Goal: Task Accomplishment & Management: Manage account settings

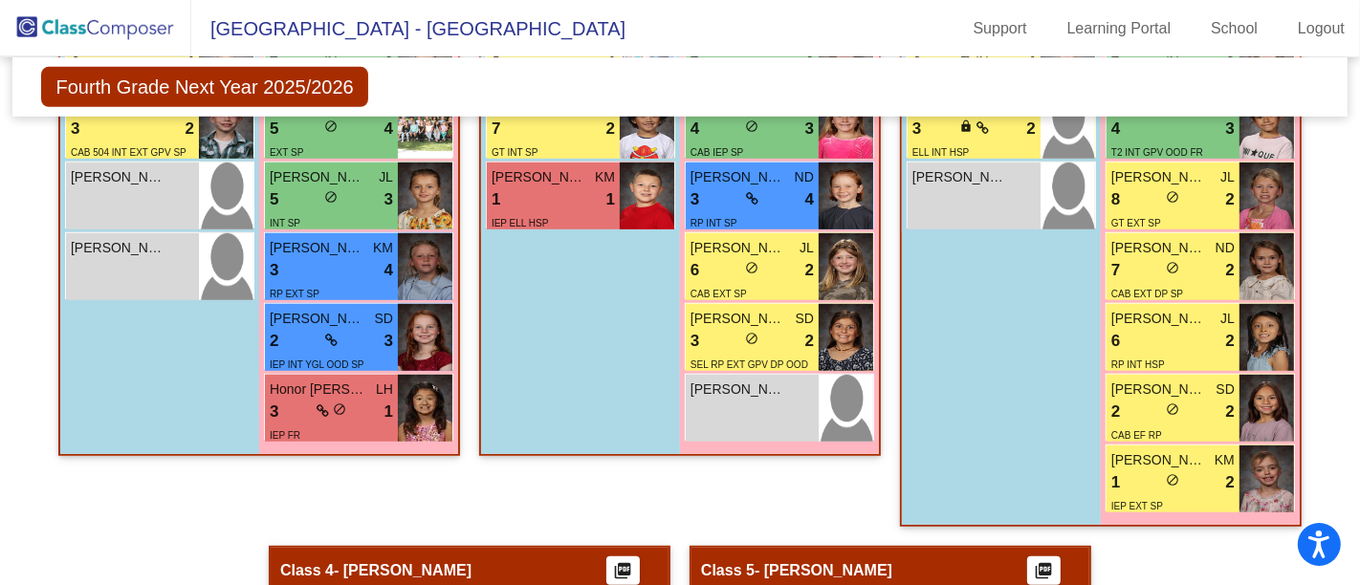
scroll to position [849, 0]
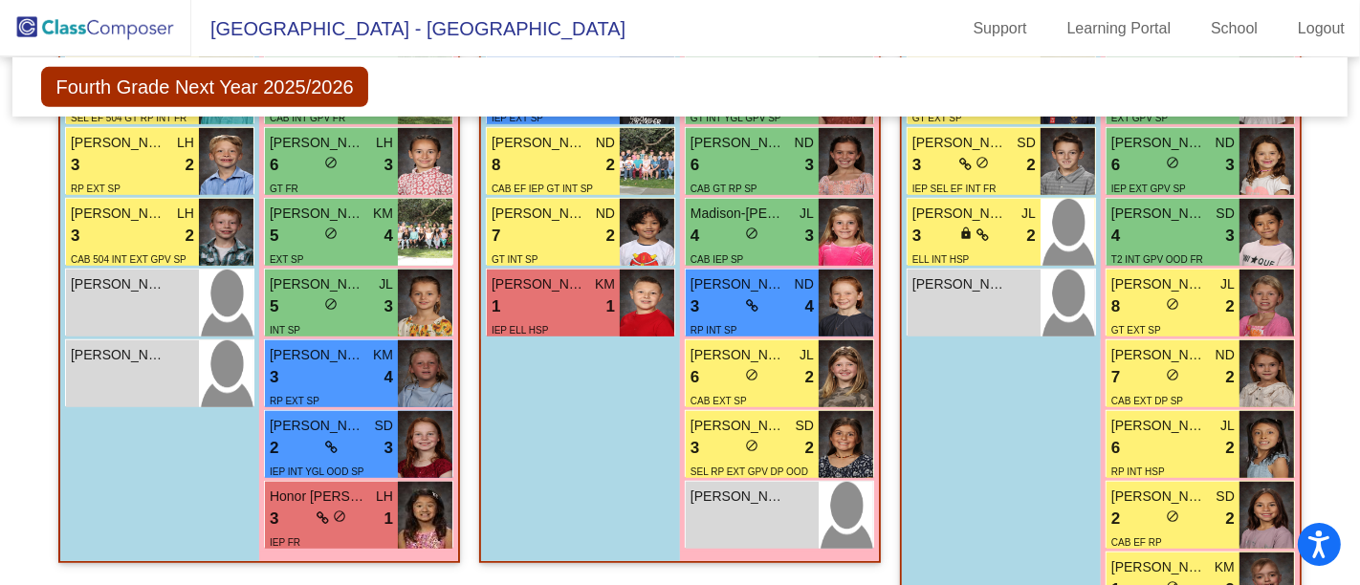
click at [565, 228] on div "7 lock do_not_disturb_alt 2" at bounding box center [553, 236] width 123 height 25
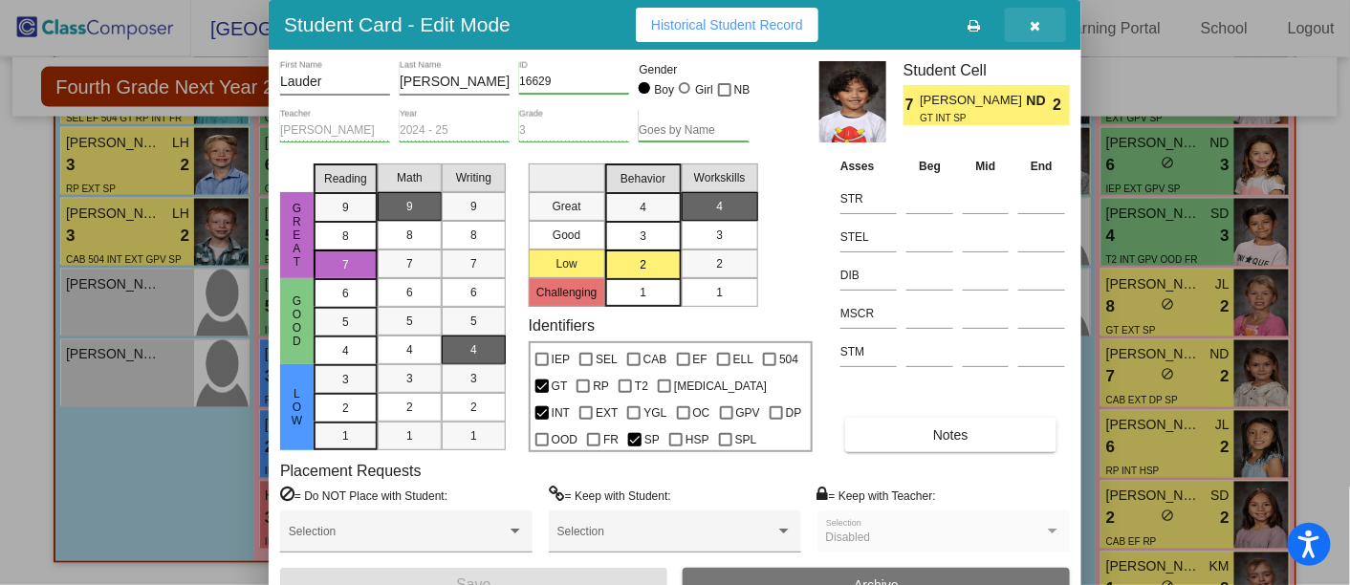
click at [1036, 26] on icon "button" at bounding box center [1036, 25] width 11 height 13
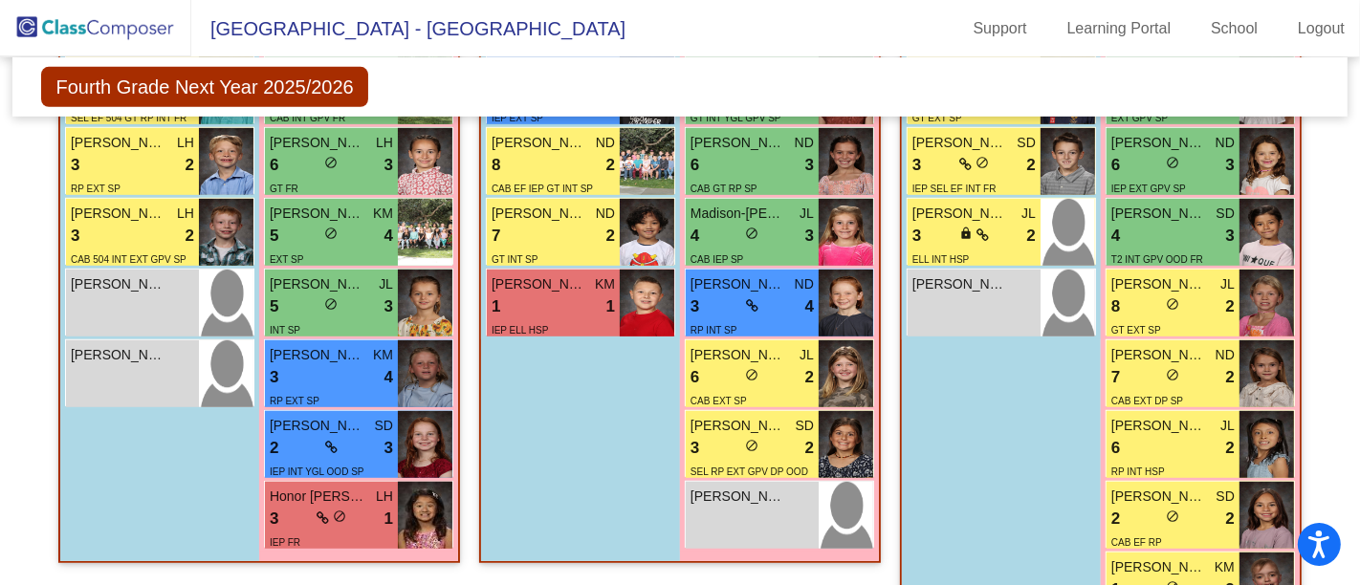
click at [766, 304] on div "3 lock do_not_disturb_alt 4" at bounding box center [752, 307] width 123 height 25
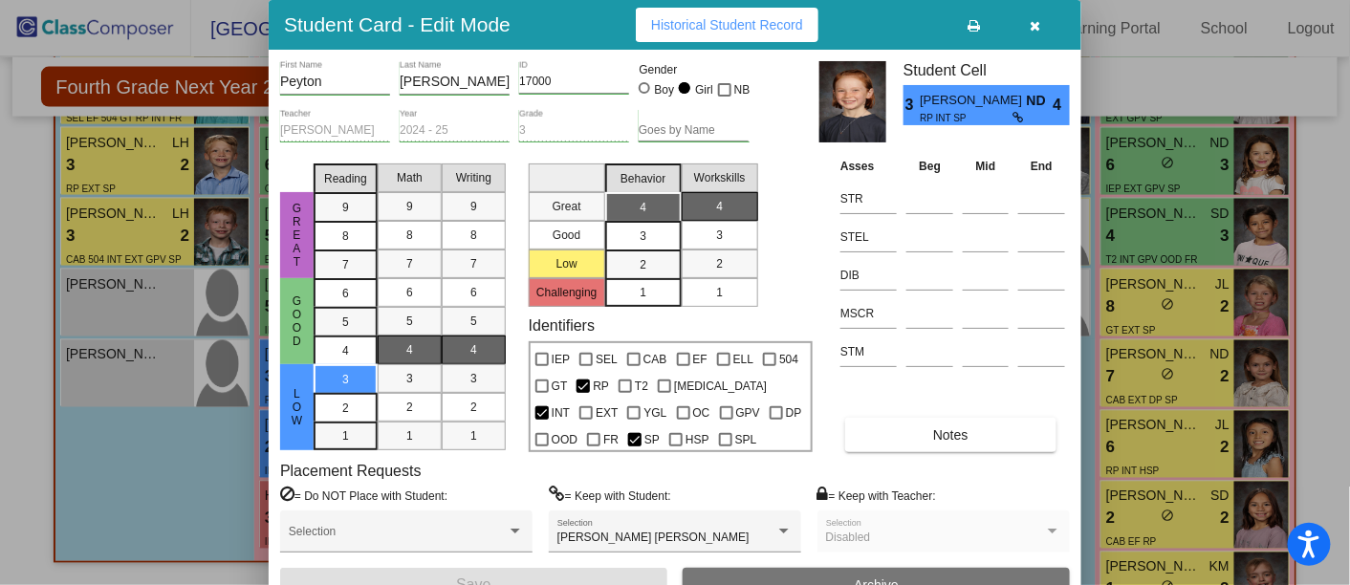
click at [1035, 22] on icon "button" at bounding box center [1036, 25] width 11 height 13
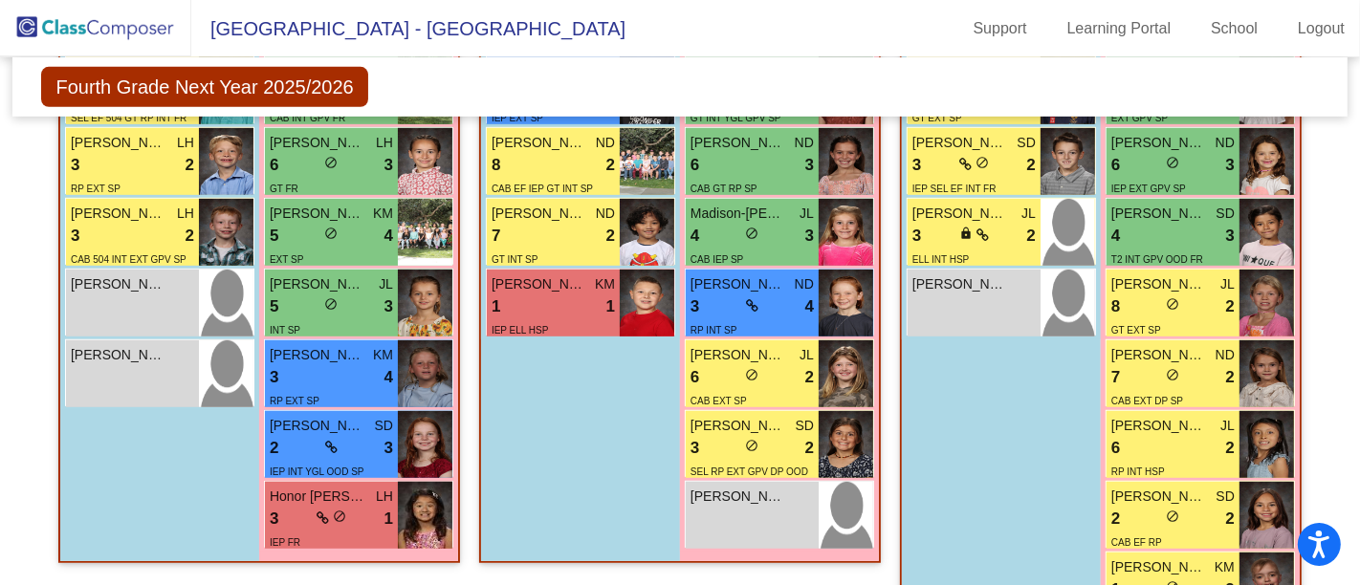
click at [770, 437] on div "3 lock do_not_disturb_alt 2" at bounding box center [752, 448] width 123 height 25
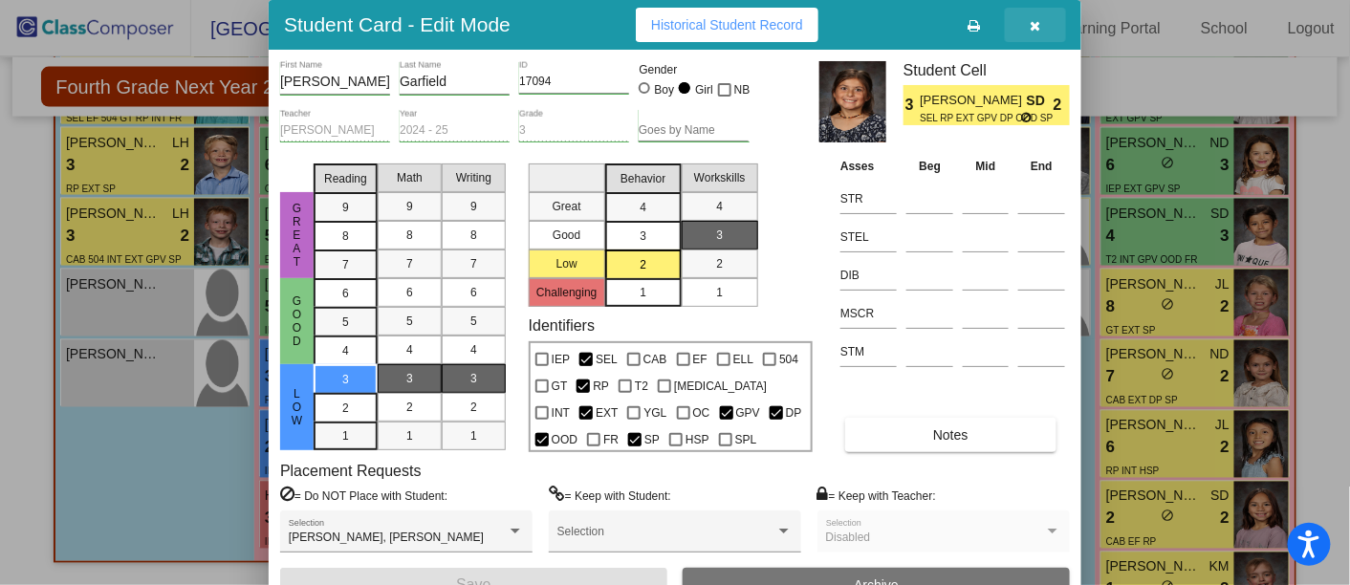
click at [1039, 24] on icon "button" at bounding box center [1036, 25] width 11 height 13
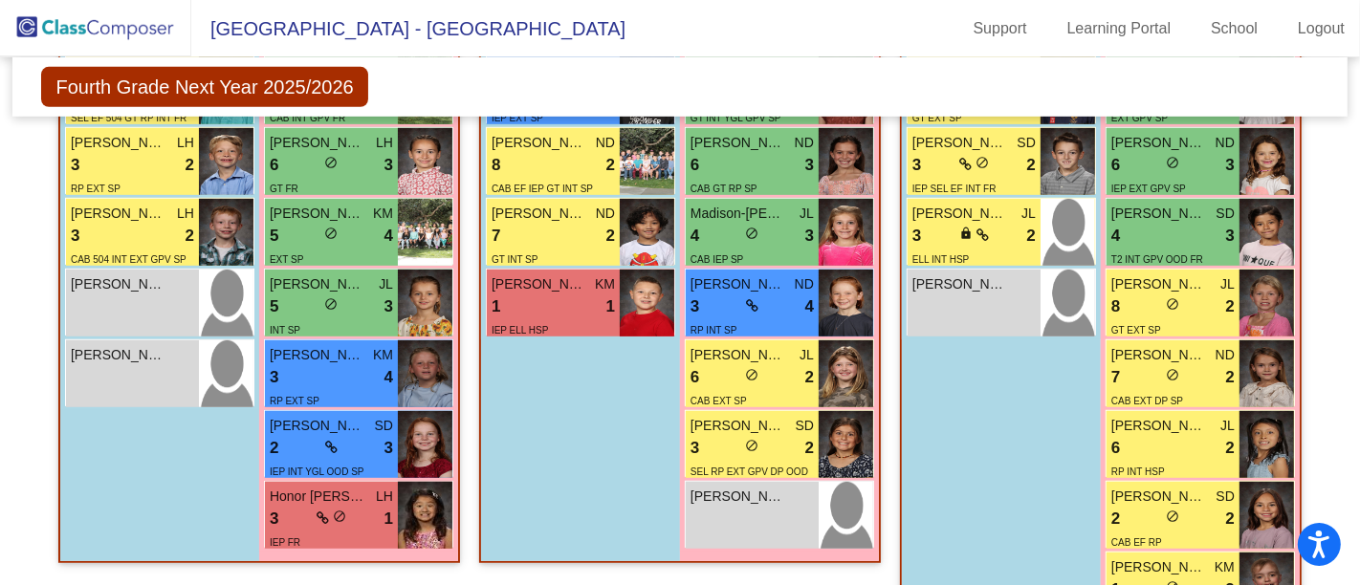
click at [771, 370] on div "6 lock do_not_disturb_alt 2" at bounding box center [752, 377] width 123 height 25
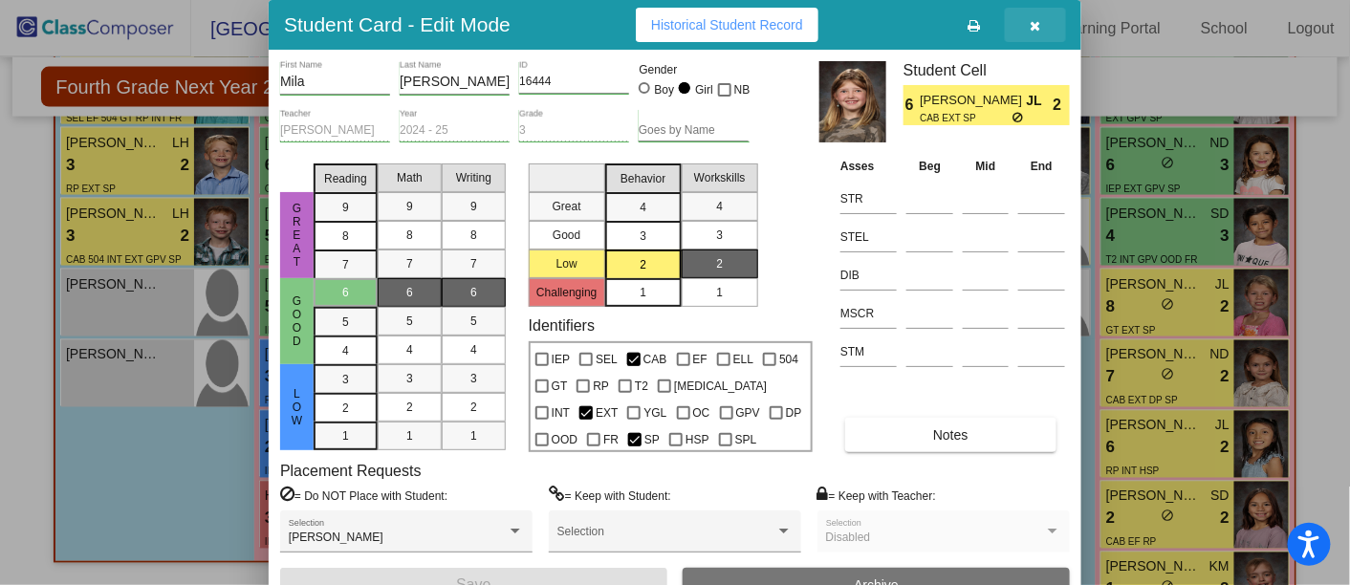
click at [1036, 20] on icon "button" at bounding box center [1036, 25] width 11 height 13
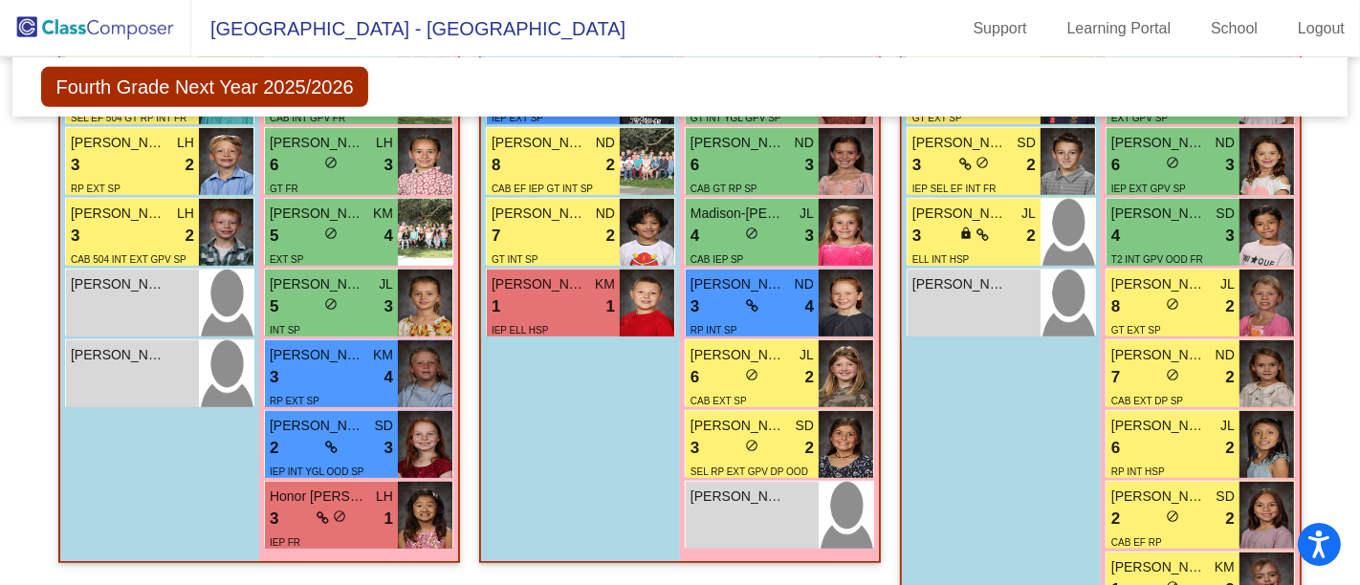
scroll to position [743, 0]
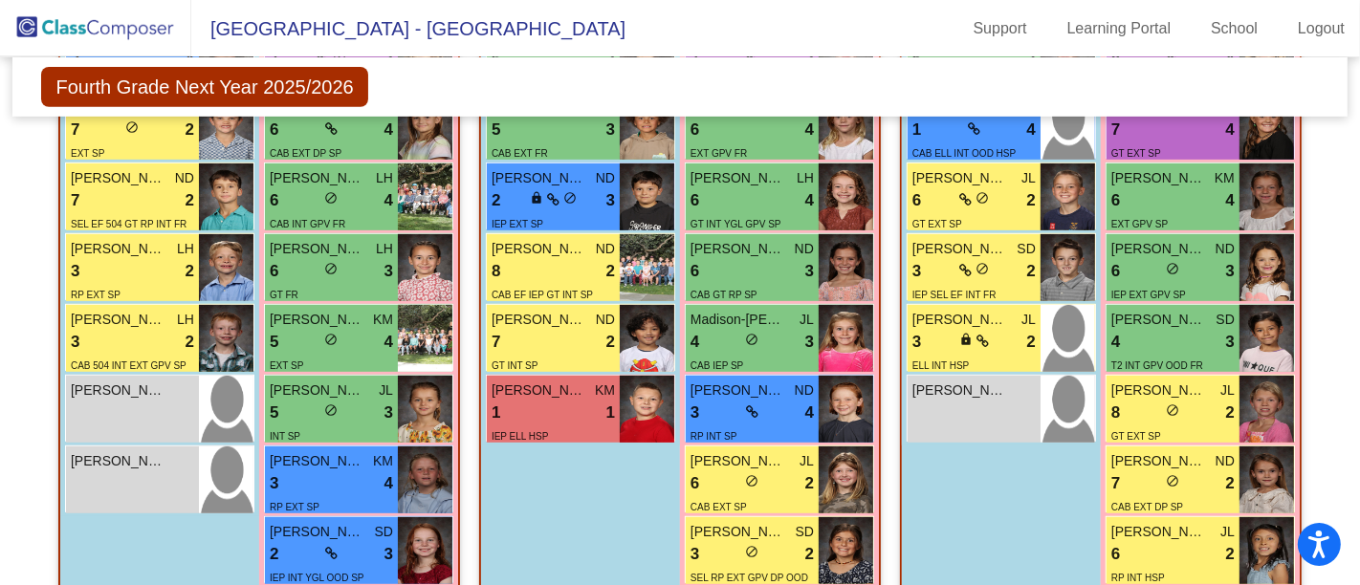
click at [780, 345] on div "4 lock do_not_disturb_alt 3" at bounding box center [752, 342] width 123 height 25
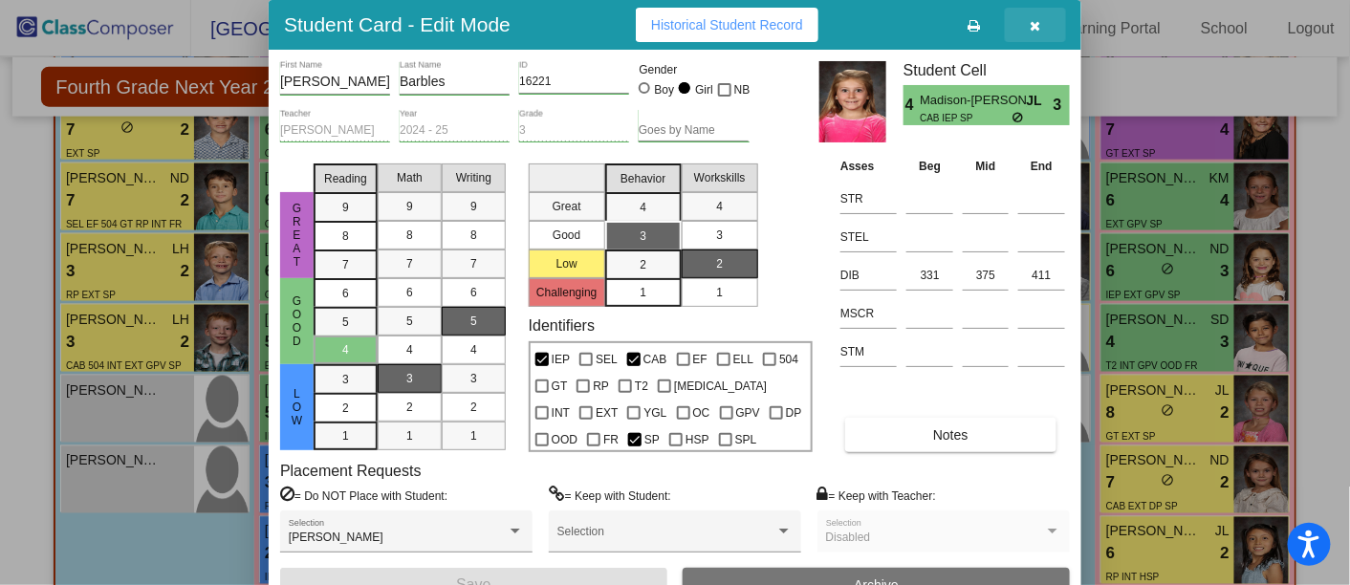
click at [1035, 25] on icon "button" at bounding box center [1036, 25] width 11 height 13
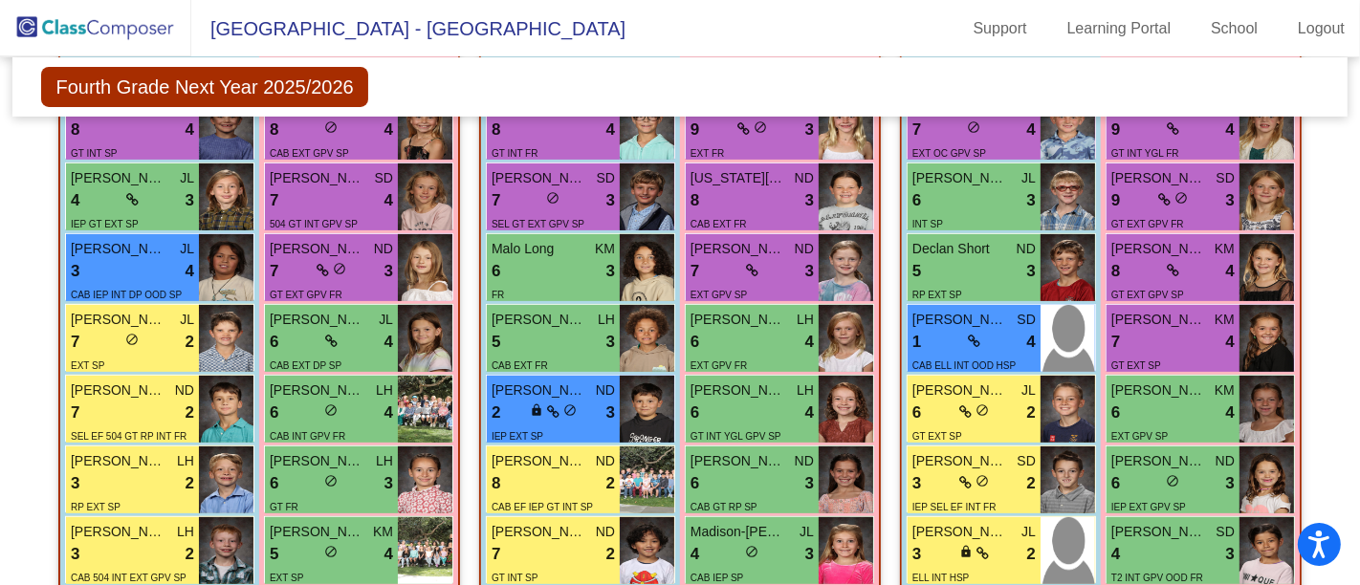
scroll to position [425, 0]
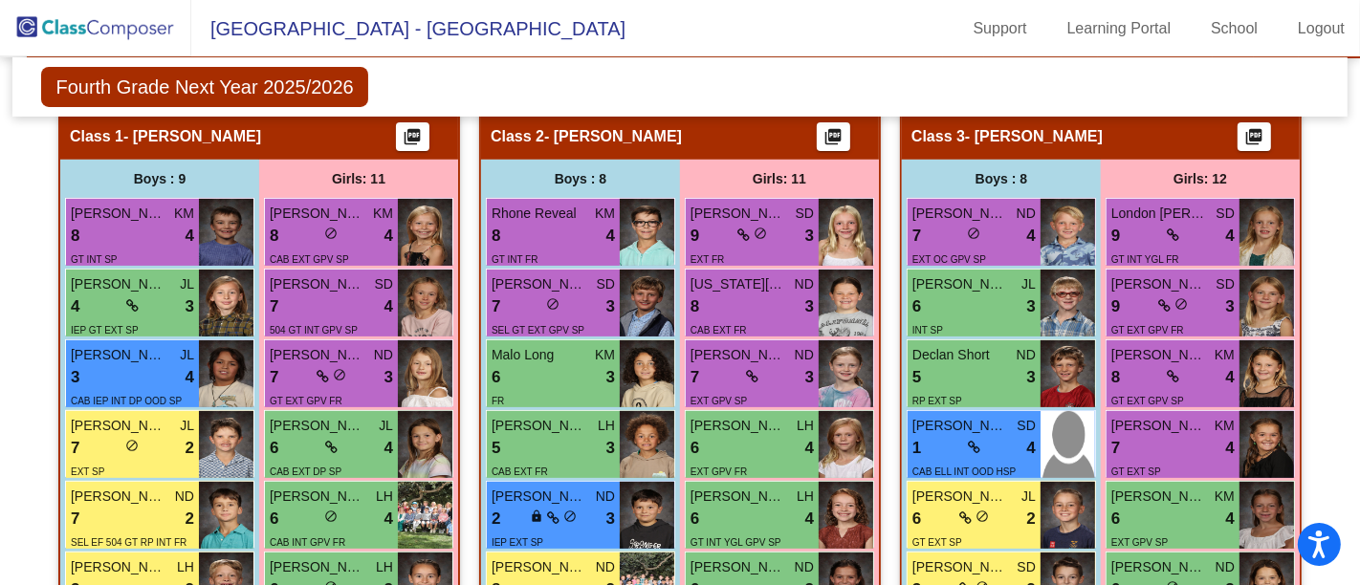
click at [1198, 376] on div "8 lock do_not_disturb_alt 4" at bounding box center [1172, 377] width 123 height 25
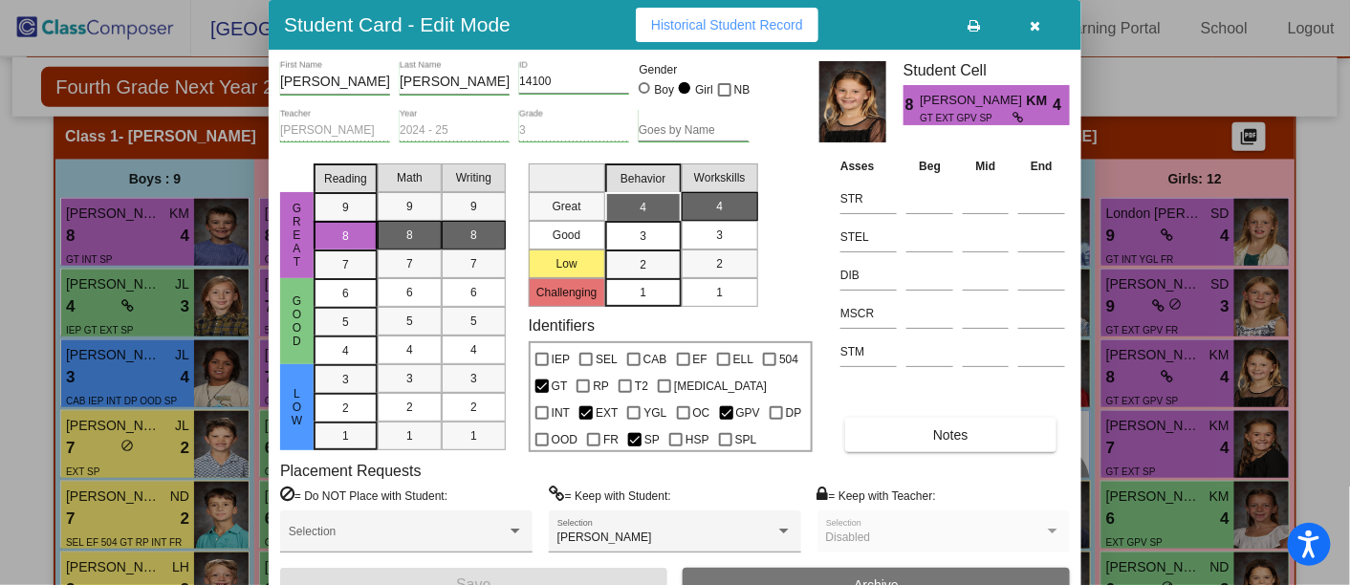
click at [1034, 19] on icon "button" at bounding box center [1036, 25] width 11 height 13
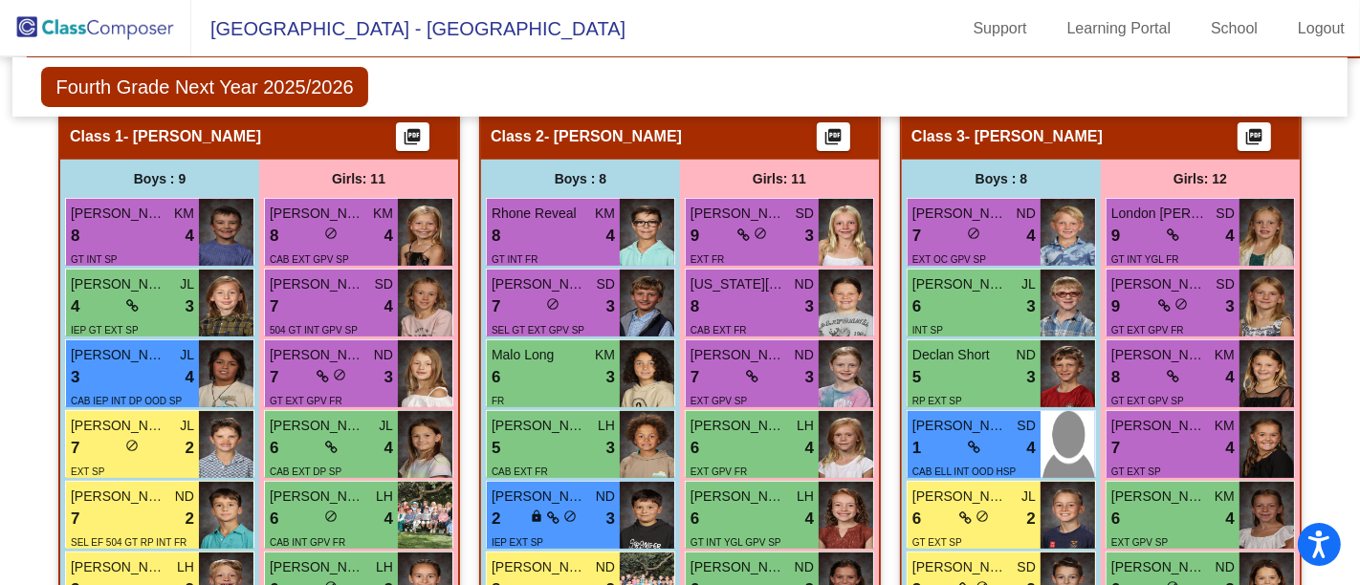
click at [1196, 309] on div "9 lock do_not_disturb_alt 3" at bounding box center [1172, 307] width 123 height 25
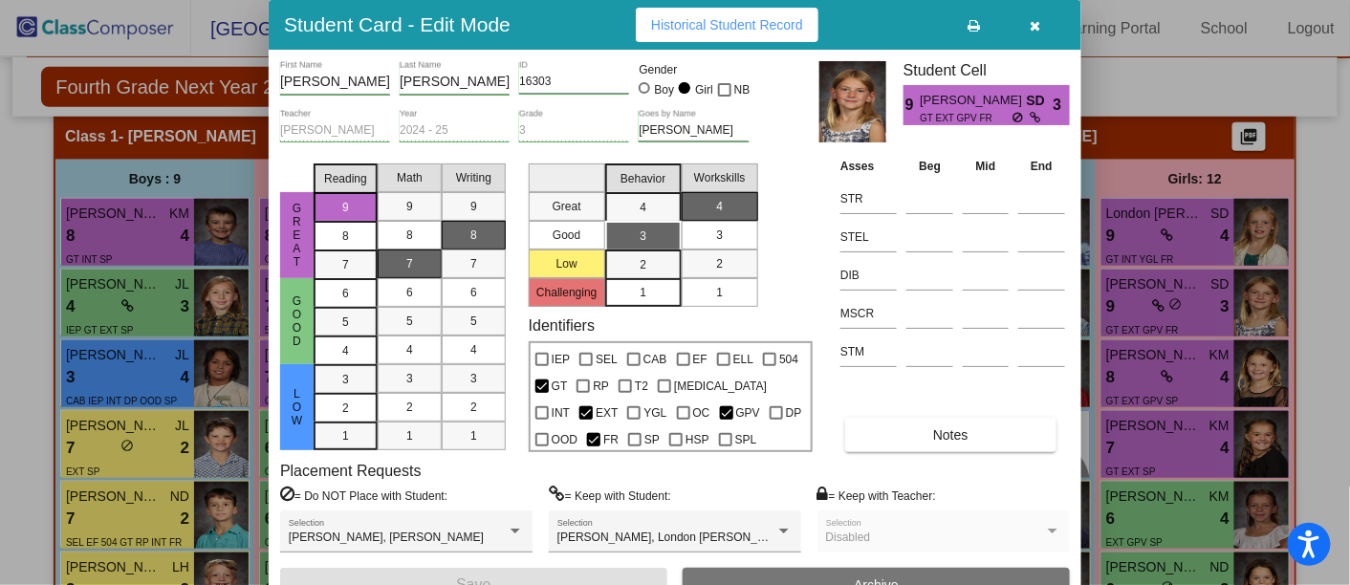
click at [1037, 27] on icon "button" at bounding box center [1036, 25] width 11 height 13
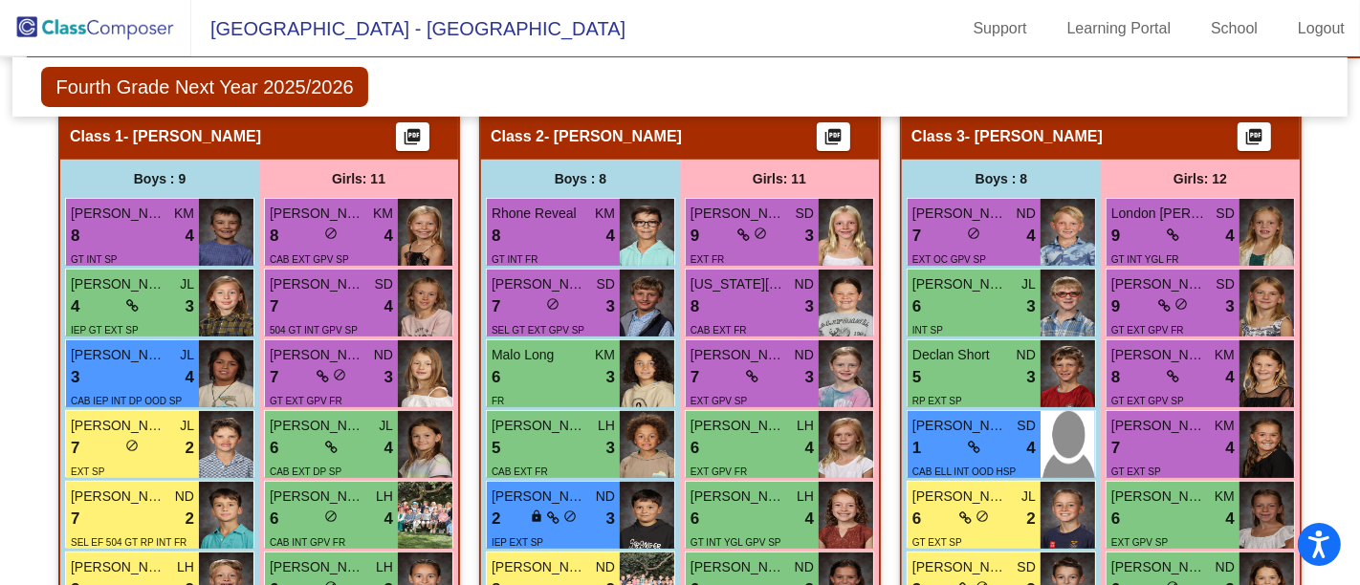
click at [1186, 371] on div "8 lock do_not_disturb_alt 4" at bounding box center [1172, 377] width 123 height 25
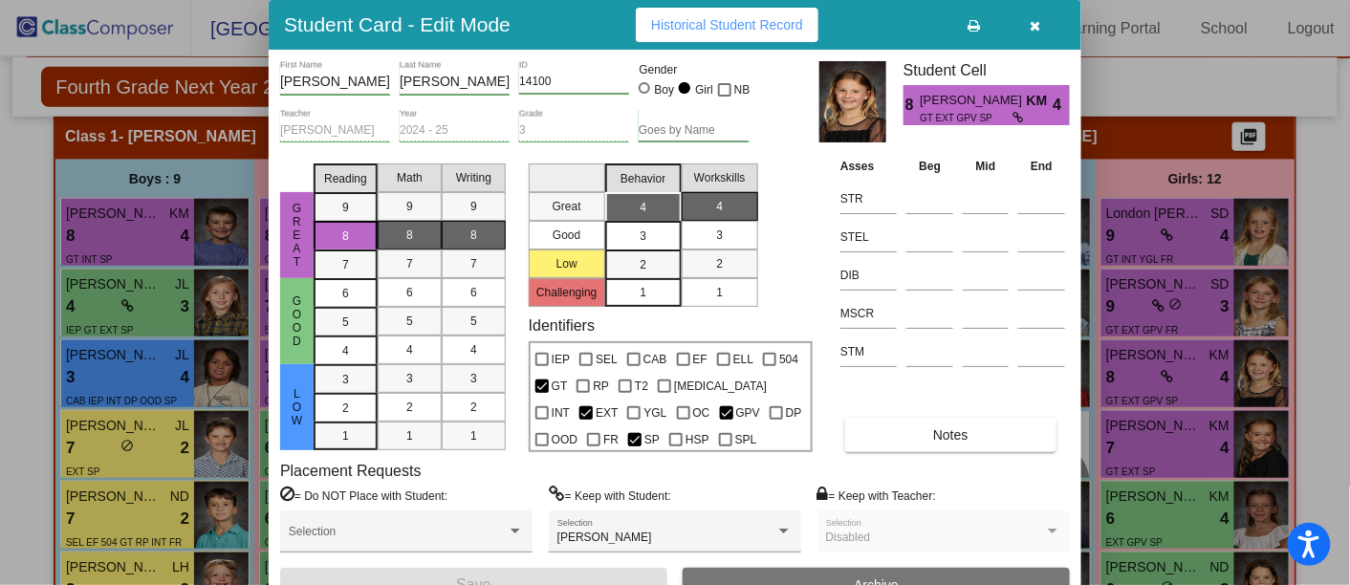
click at [1036, 25] on icon "button" at bounding box center [1036, 25] width 11 height 13
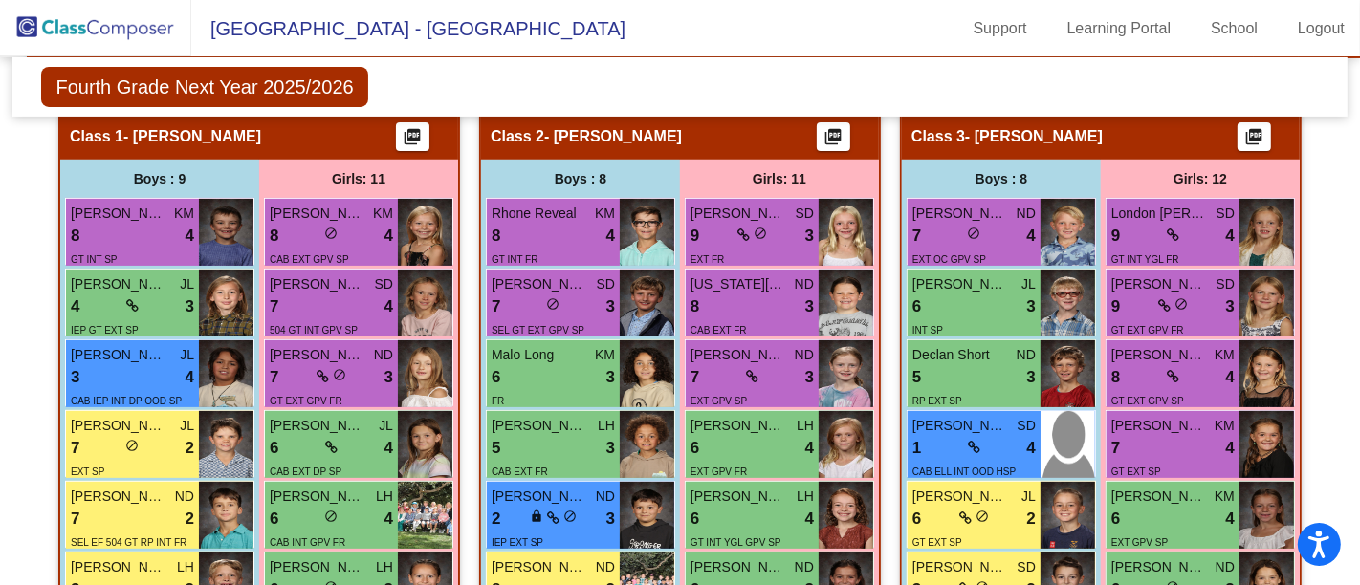
click at [1180, 225] on div "9 lock do_not_disturb_alt 4" at bounding box center [1172, 236] width 123 height 25
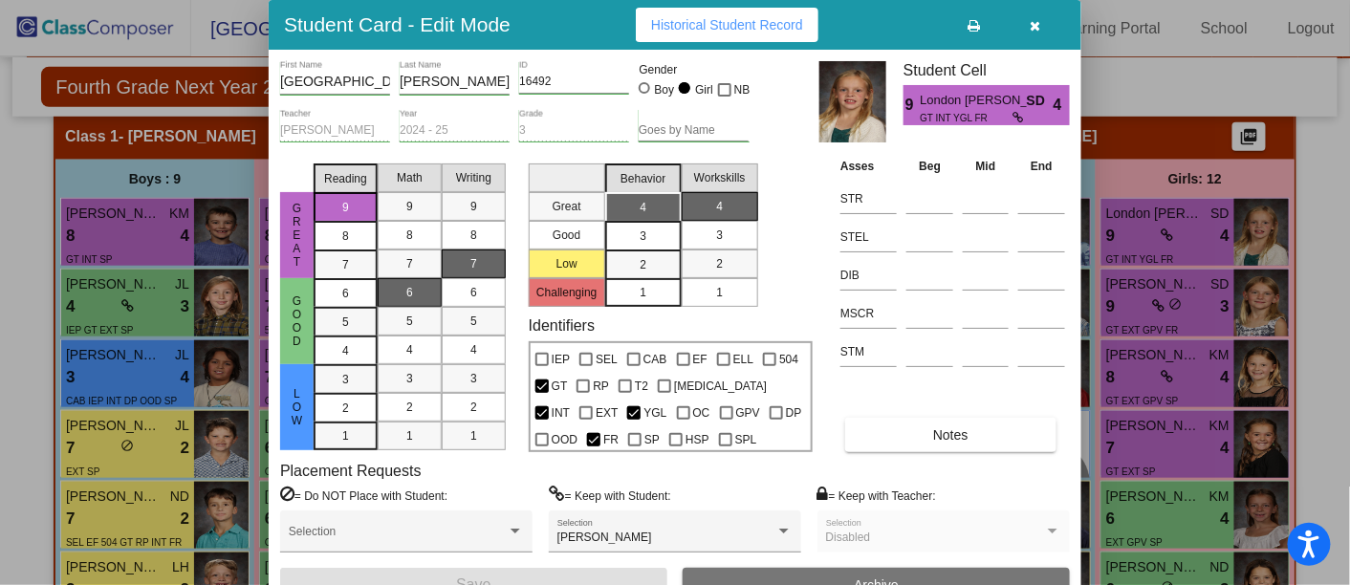
click at [1037, 19] on icon "button" at bounding box center [1036, 25] width 11 height 13
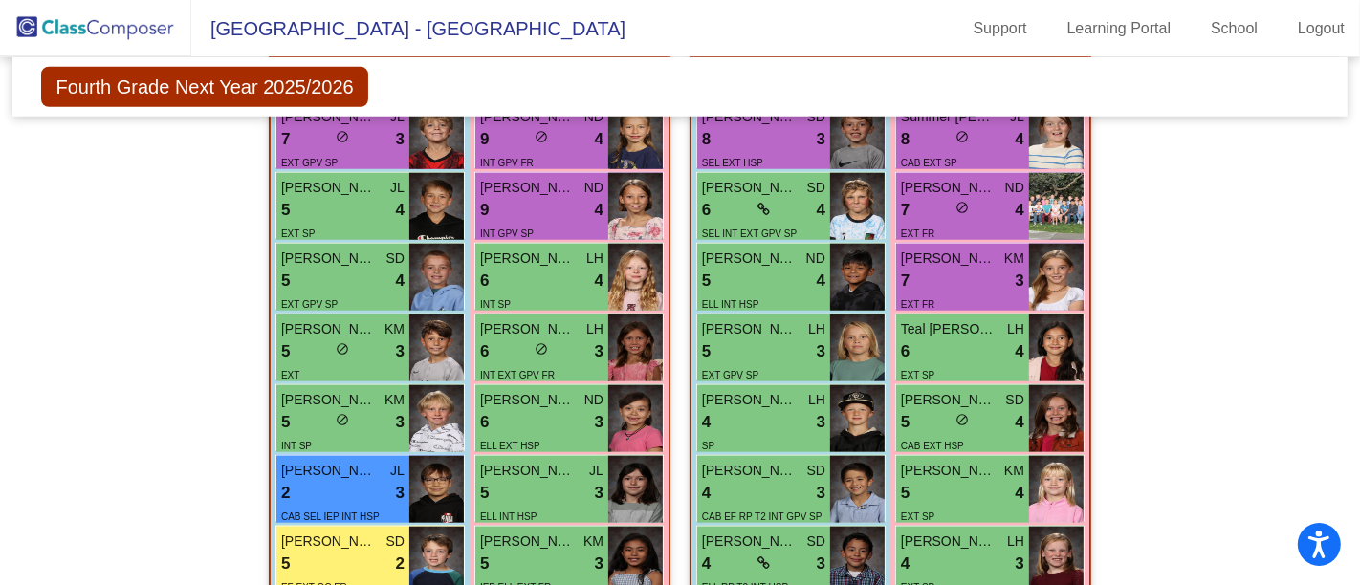
scroll to position [1275, 0]
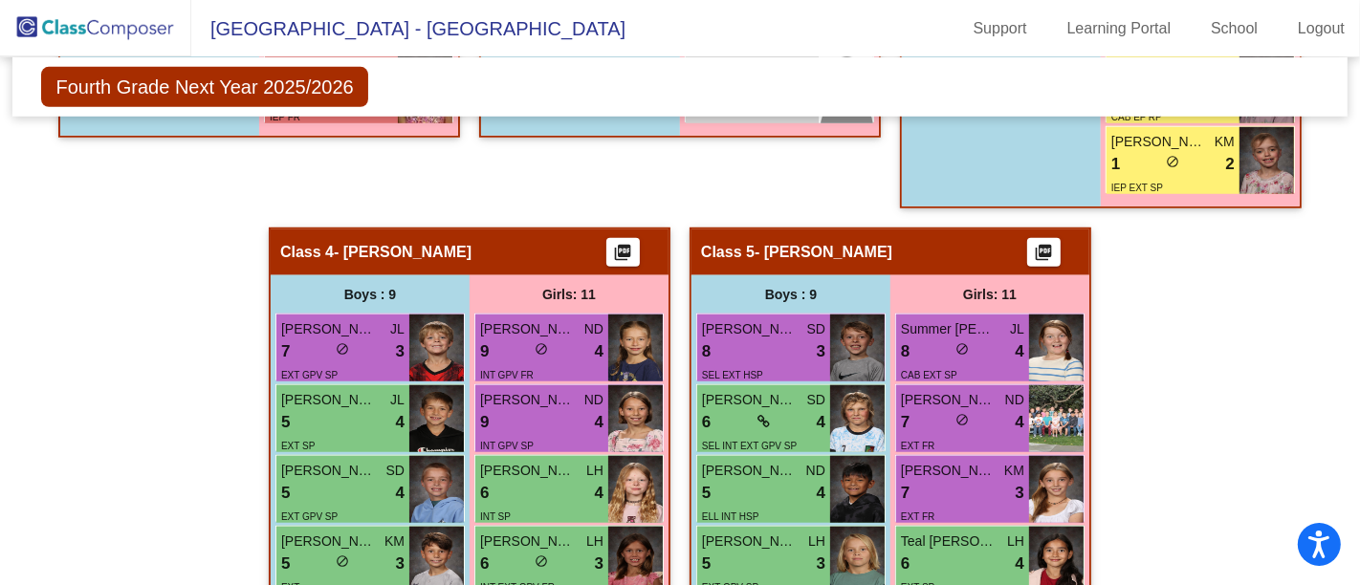
click at [565, 342] on div "9 lock do_not_disturb_alt 4" at bounding box center [541, 352] width 123 height 25
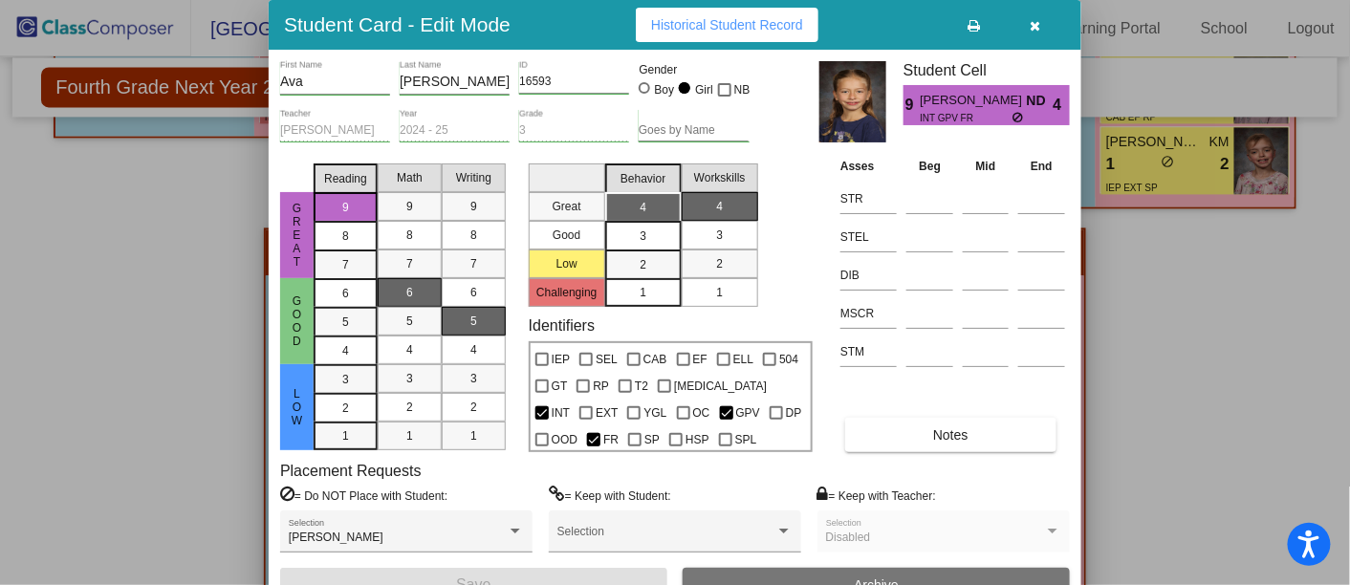
click at [1033, 25] on icon "button" at bounding box center [1036, 25] width 11 height 13
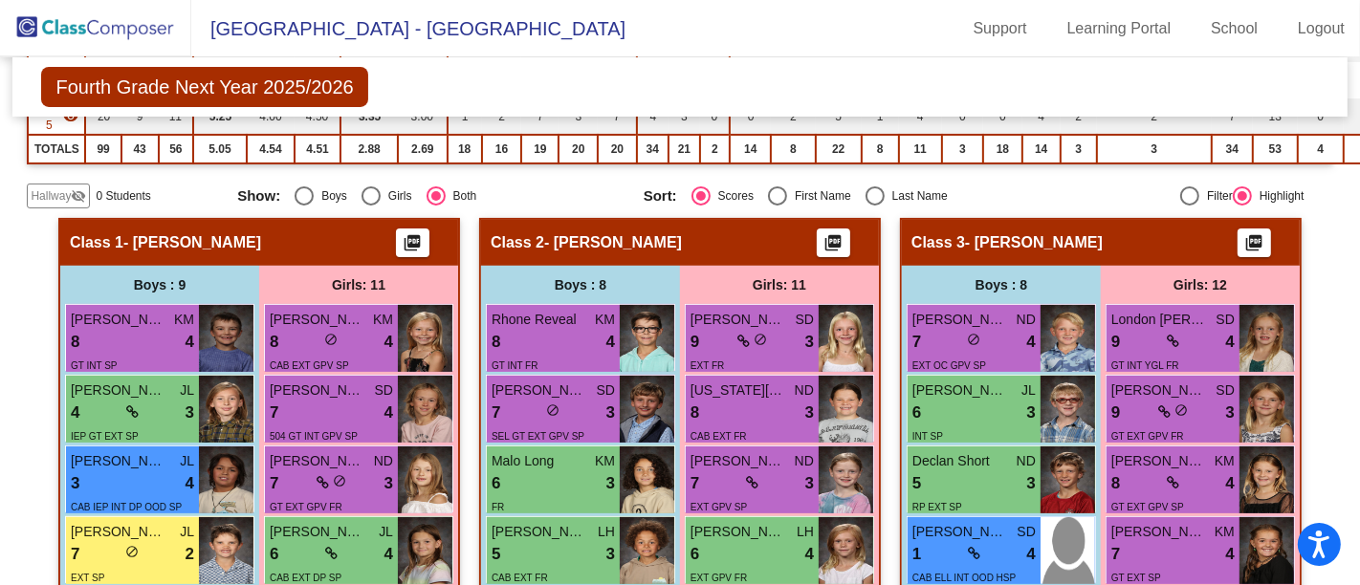
scroll to position [425, 0]
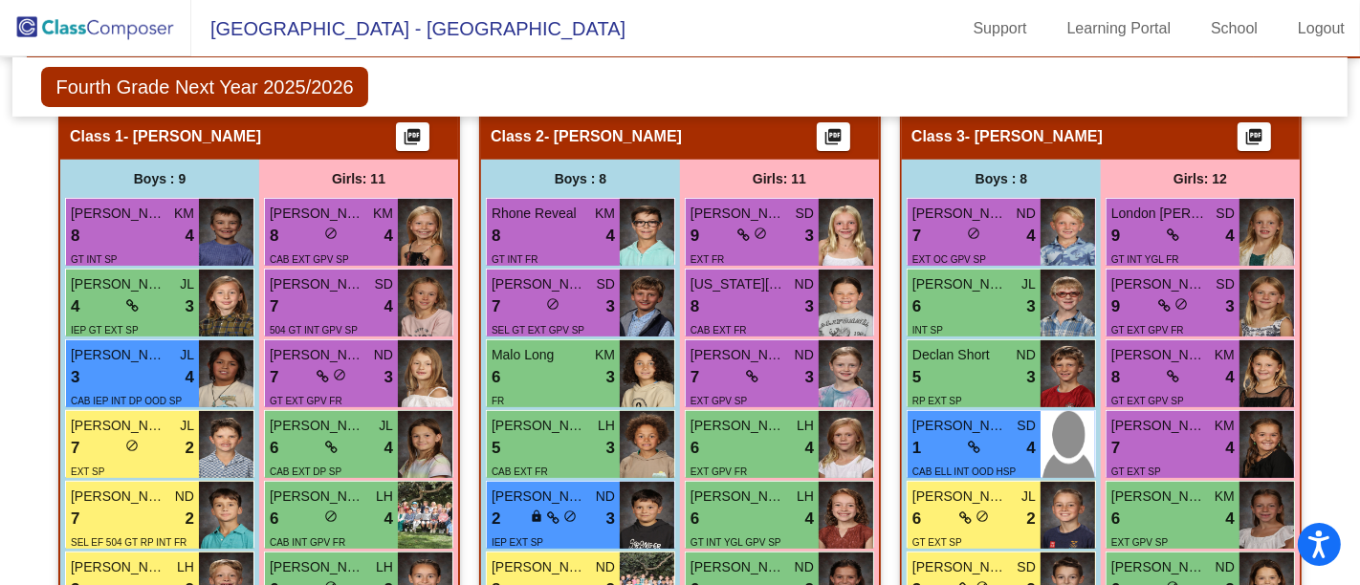
click at [1199, 311] on div "9 lock do_not_disturb_alt 3" at bounding box center [1172, 307] width 123 height 25
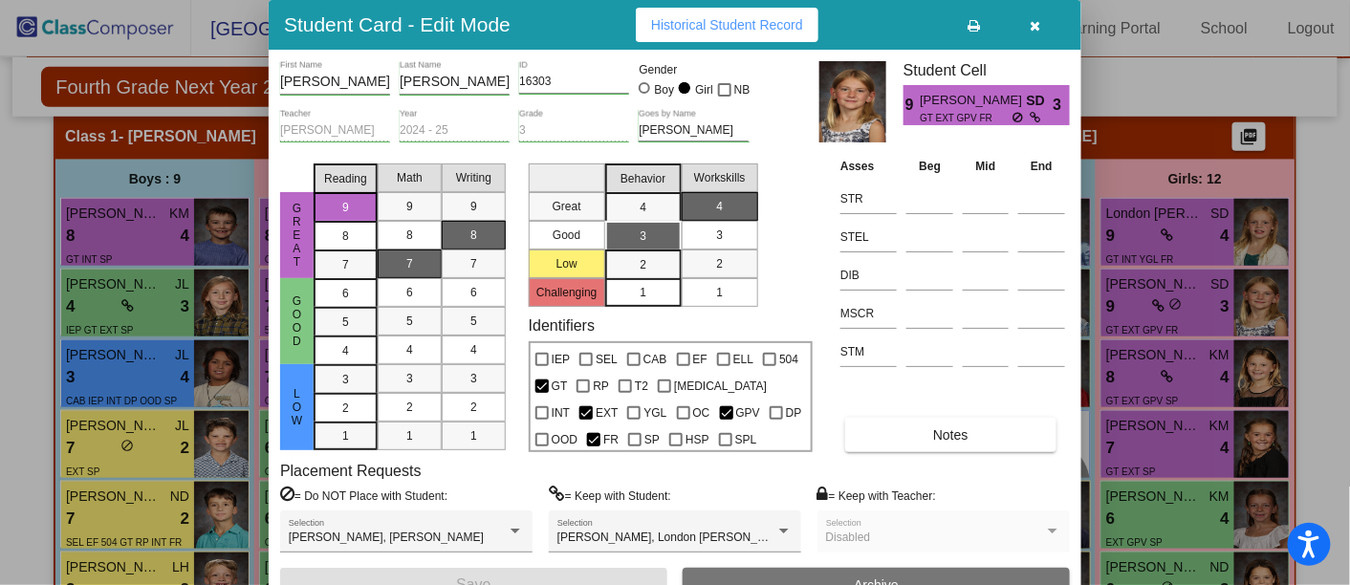
click at [1030, 22] on button "button" at bounding box center [1035, 25] width 61 height 34
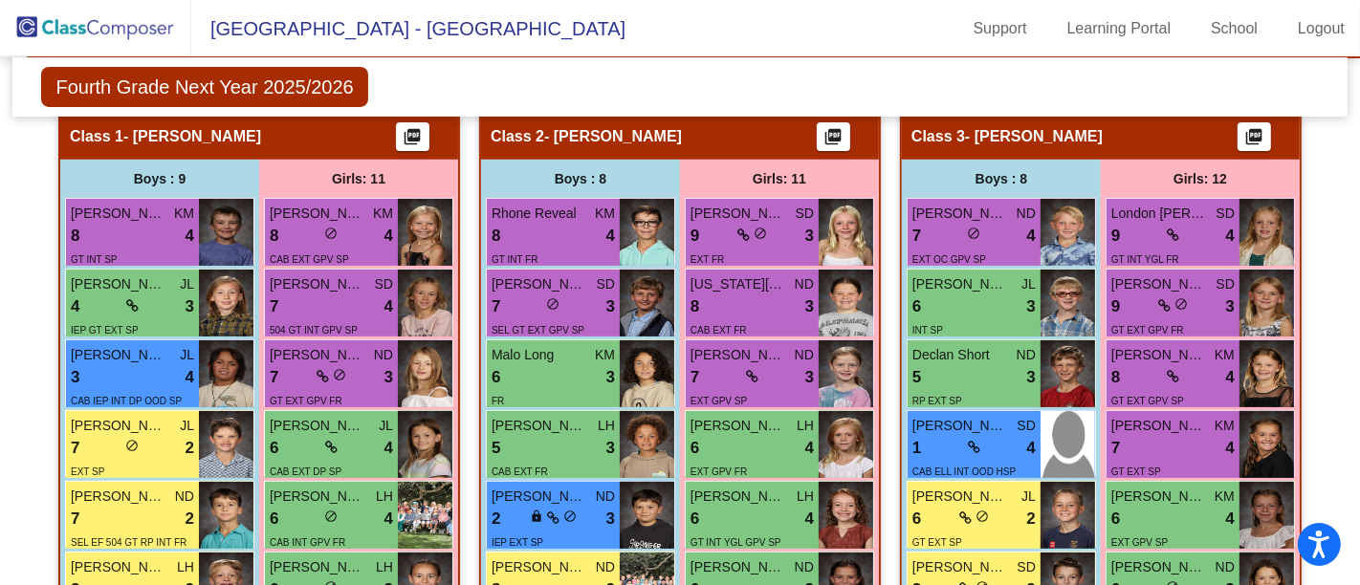
click at [1183, 373] on div "8 lock do_not_disturb_alt 4" at bounding box center [1172, 377] width 123 height 25
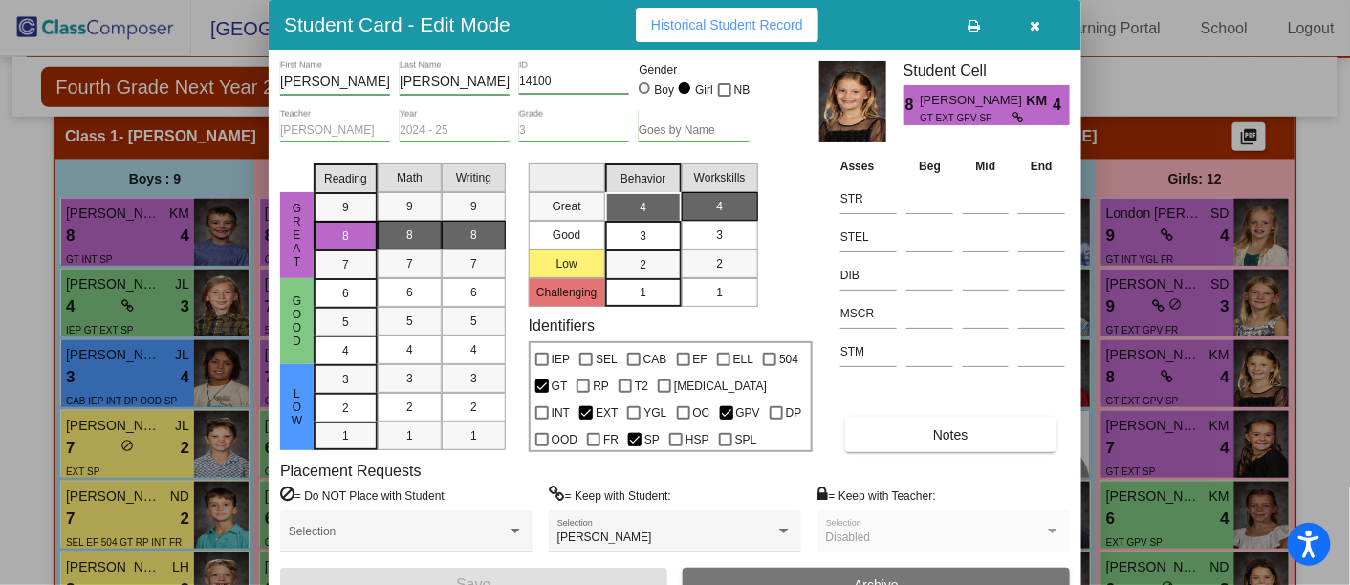
click at [1031, 19] on icon "button" at bounding box center [1036, 25] width 11 height 13
